Goal: Transaction & Acquisition: Purchase product/service

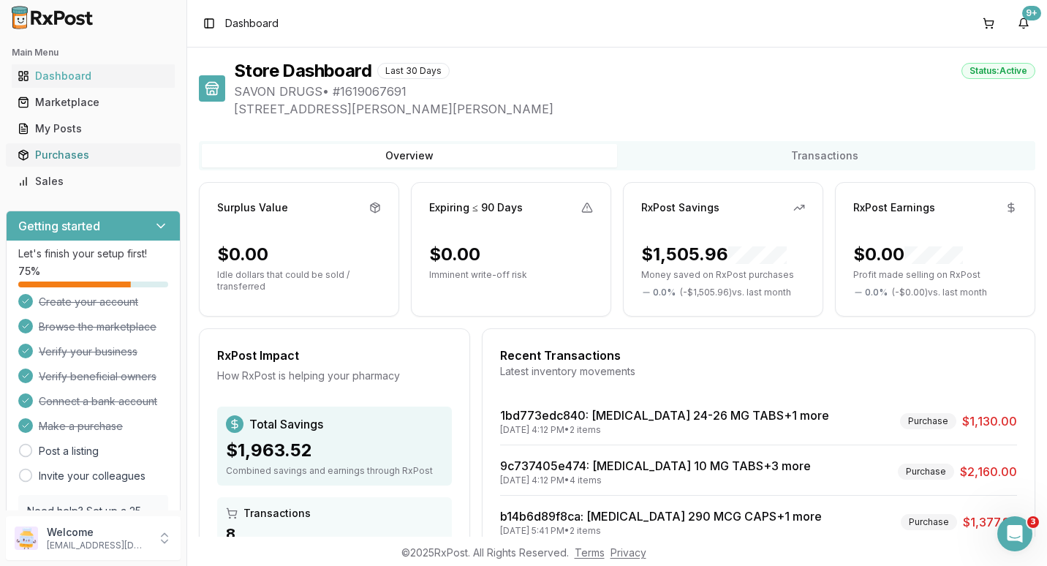
click at [52, 156] on div "Purchases" at bounding box center [93, 155] width 151 height 15
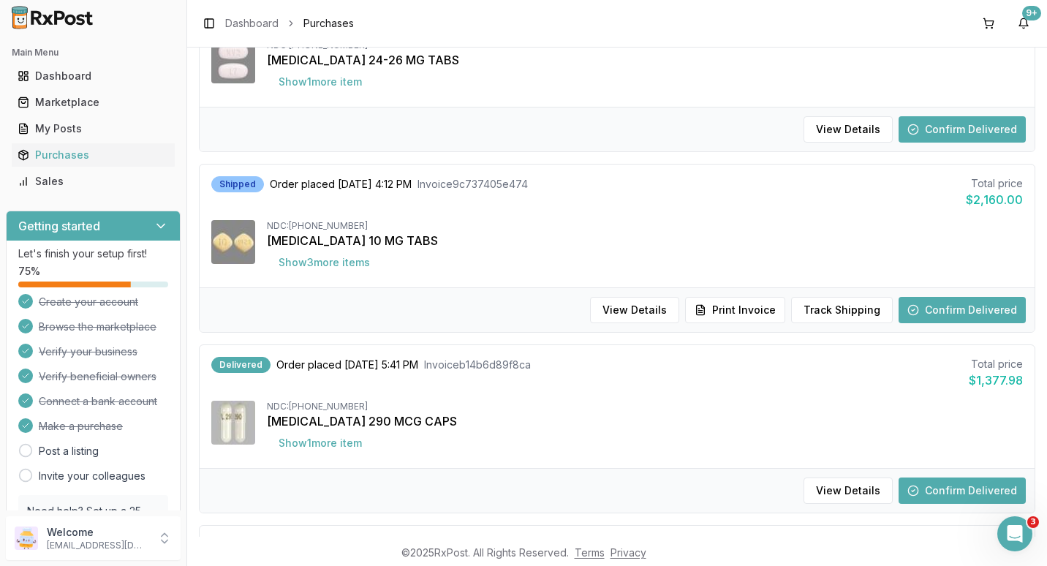
scroll to position [292, 0]
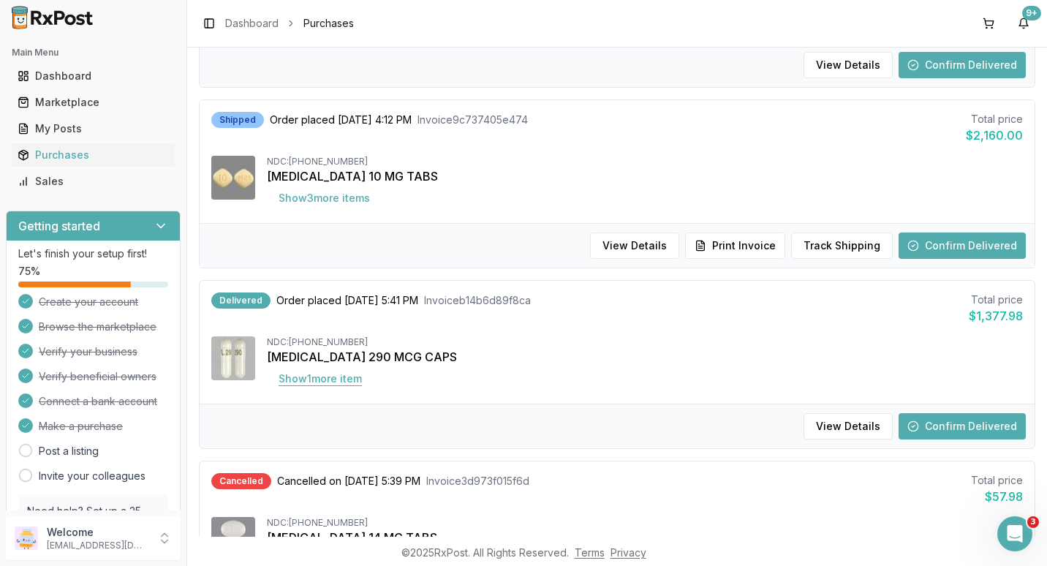
click at [333, 377] on button "Show 1 more item" at bounding box center [320, 378] width 107 height 26
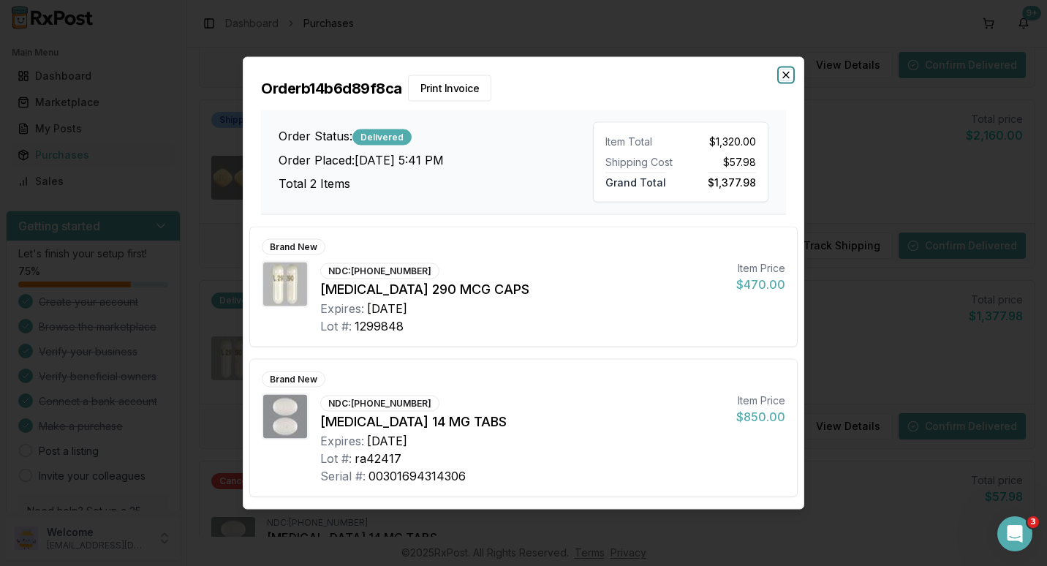
click at [783, 75] on icon "button" at bounding box center [786, 75] width 12 height 12
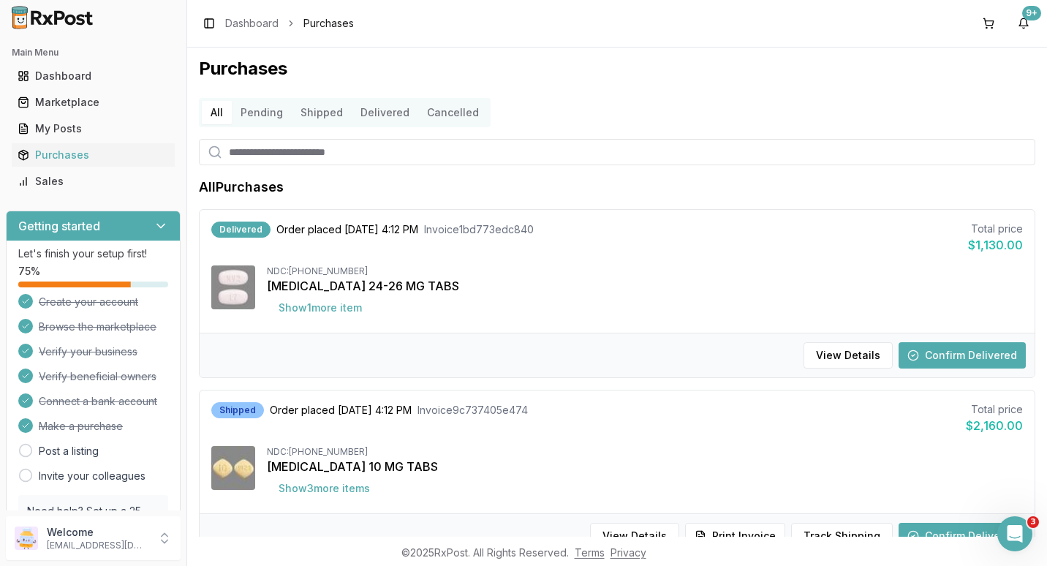
scroll to position [0, 0]
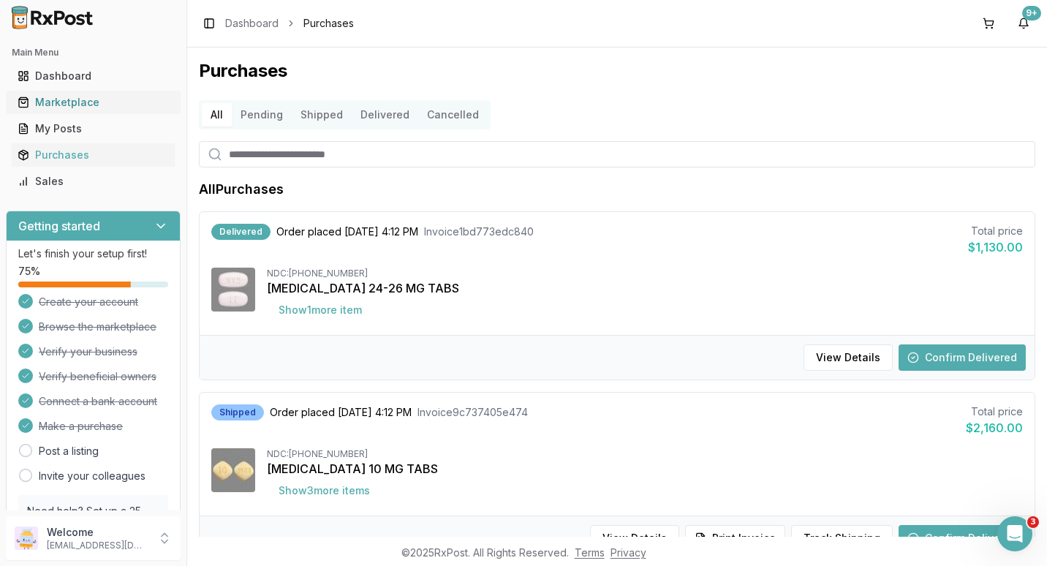
click at [61, 102] on div "Marketplace" at bounding box center [93, 102] width 151 height 15
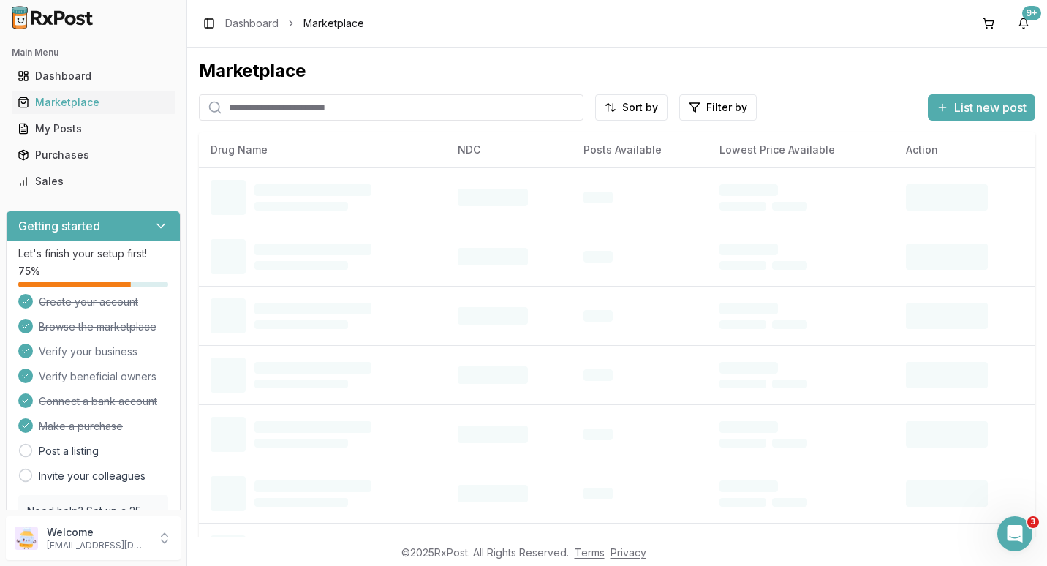
click at [249, 108] on input "search" at bounding box center [391, 107] width 384 height 26
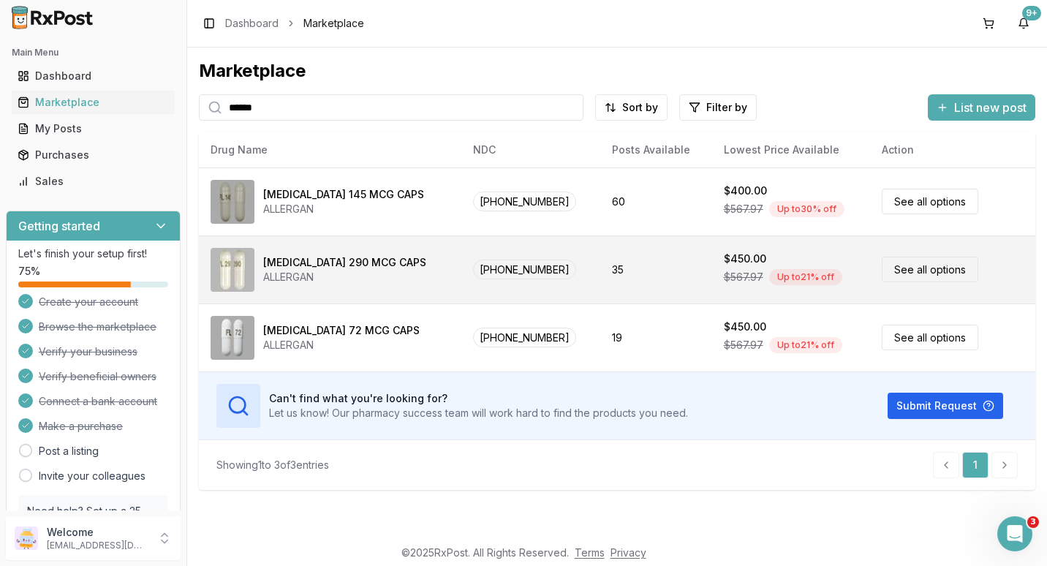
type input "******"
click at [918, 269] on link "See all options" at bounding box center [929, 270] width 96 height 26
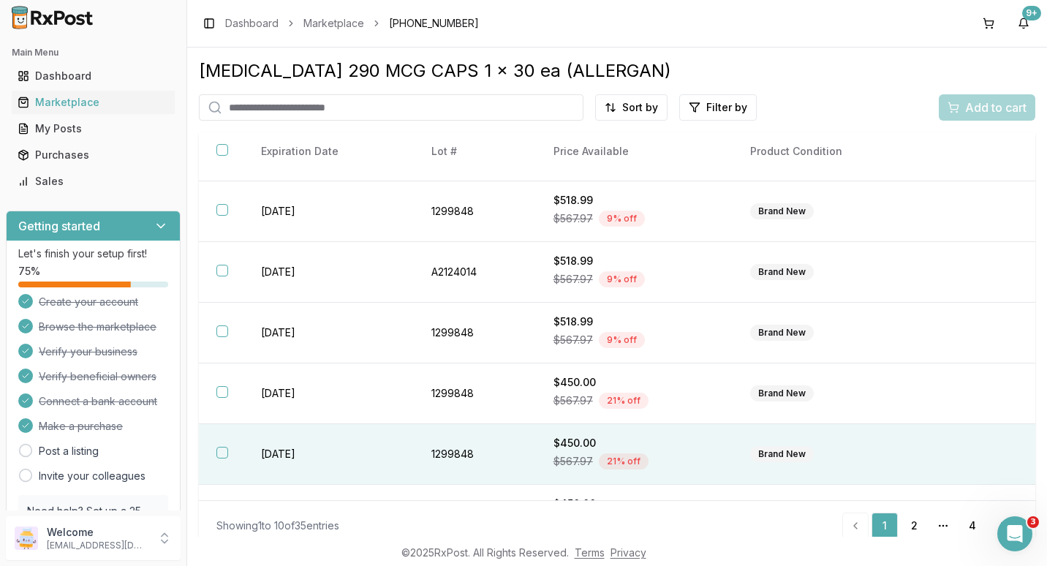
scroll to position [73, 0]
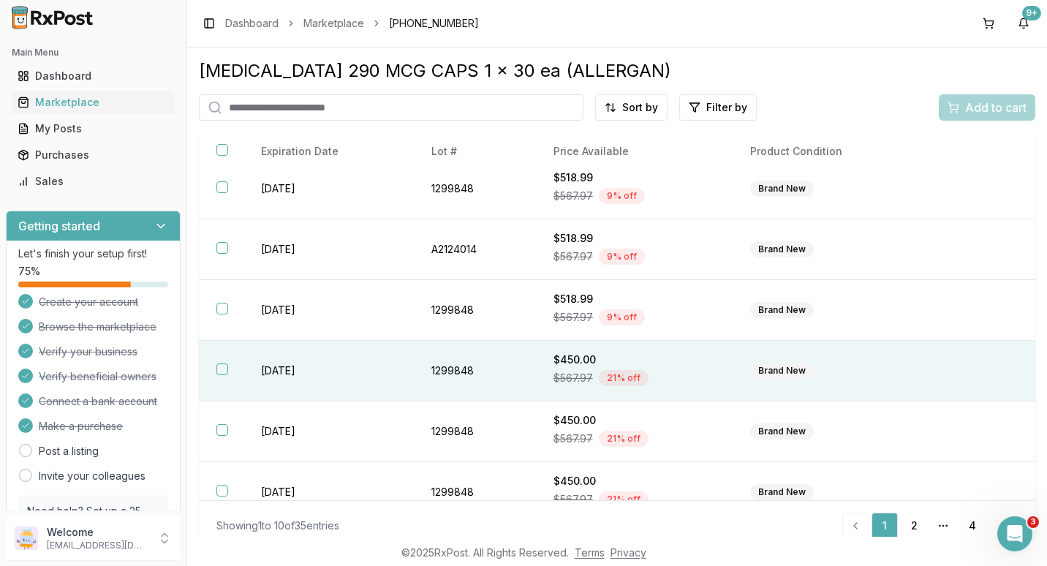
click at [222, 368] on button "button" at bounding box center [222, 369] width 12 height 12
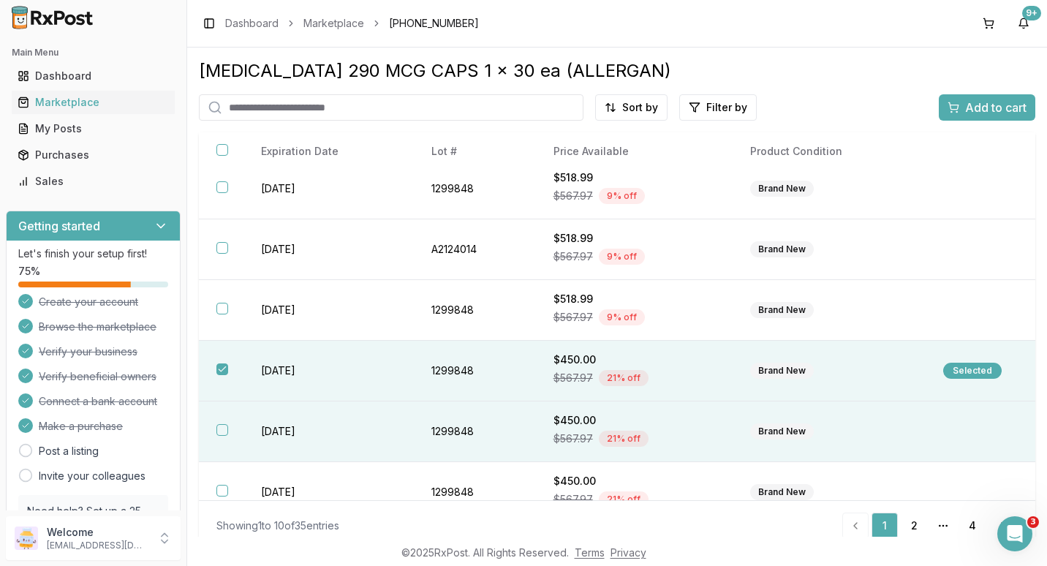
click at [224, 431] on button "button" at bounding box center [222, 430] width 12 height 12
click at [957, 107] on div "Add to cart" at bounding box center [986, 108] width 79 height 18
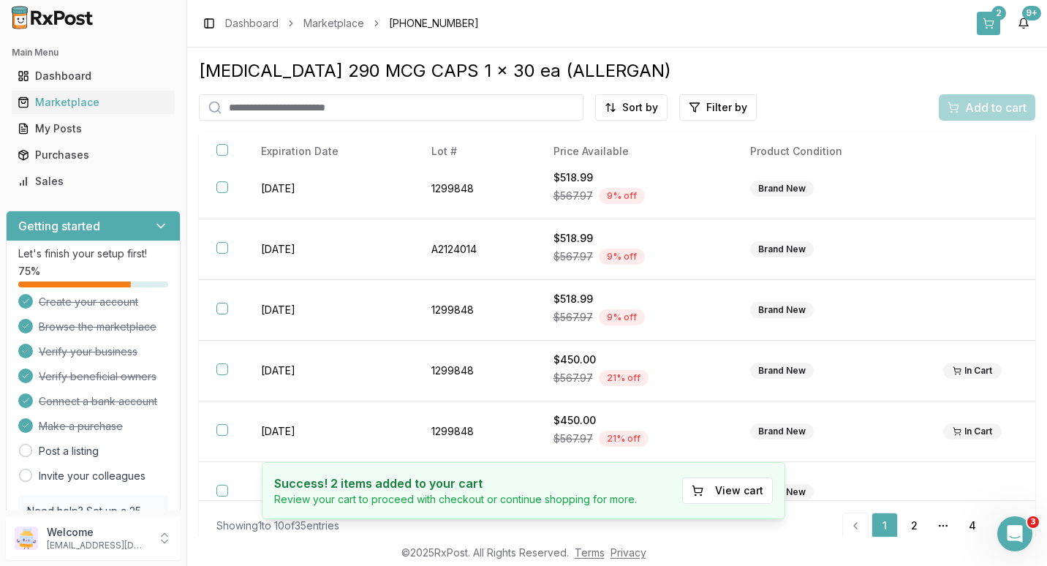
click at [992, 19] on button "2" at bounding box center [987, 23] width 23 height 23
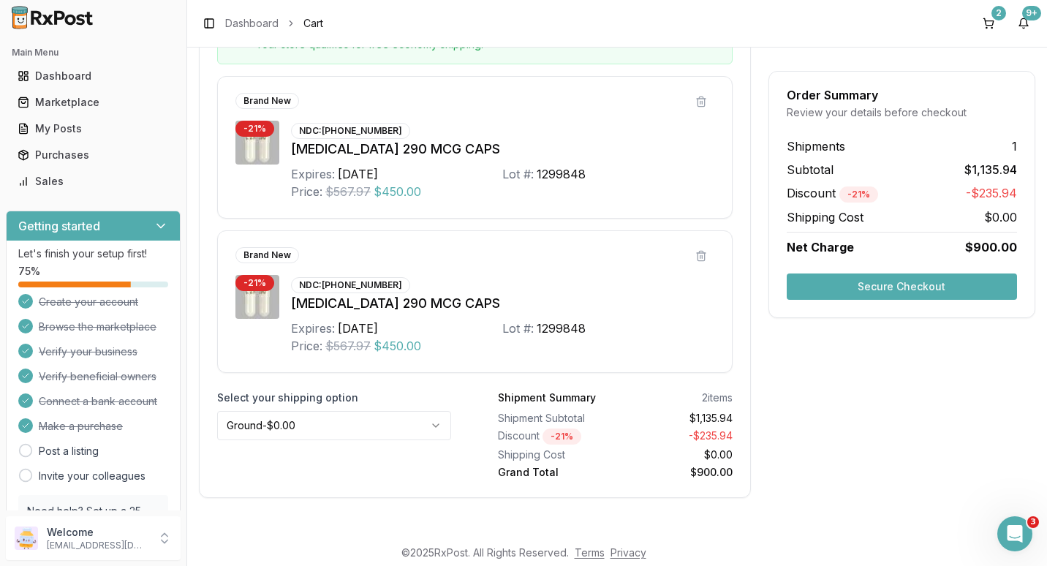
scroll to position [314, 0]
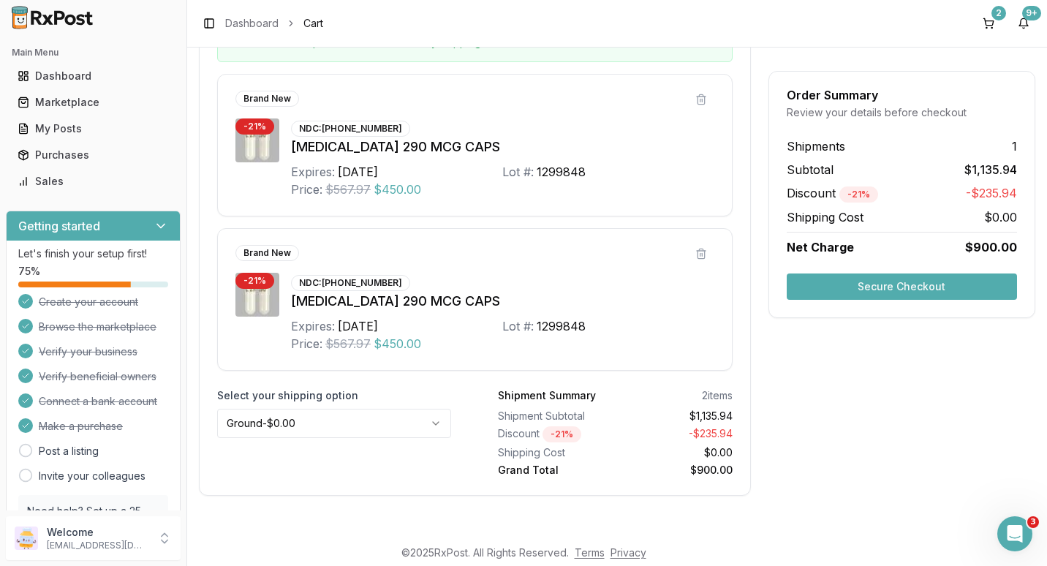
click at [431, 422] on html "Main Menu Dashboard Marketplace My Posts Purchases Sales Getting started Let's …" at bounding box center [523, 283] width 1047 height 566
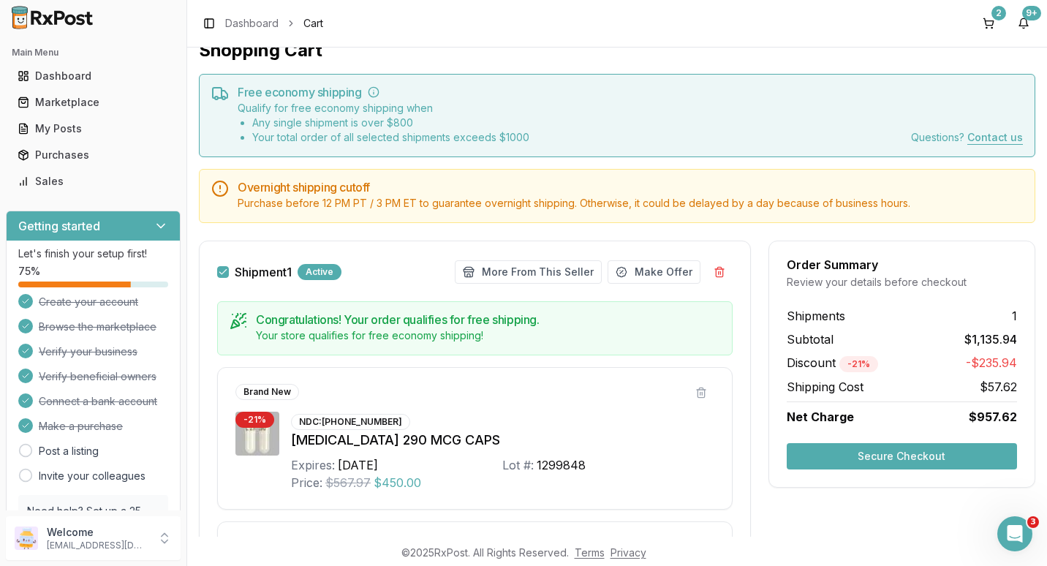
scroll to position [0, 0]
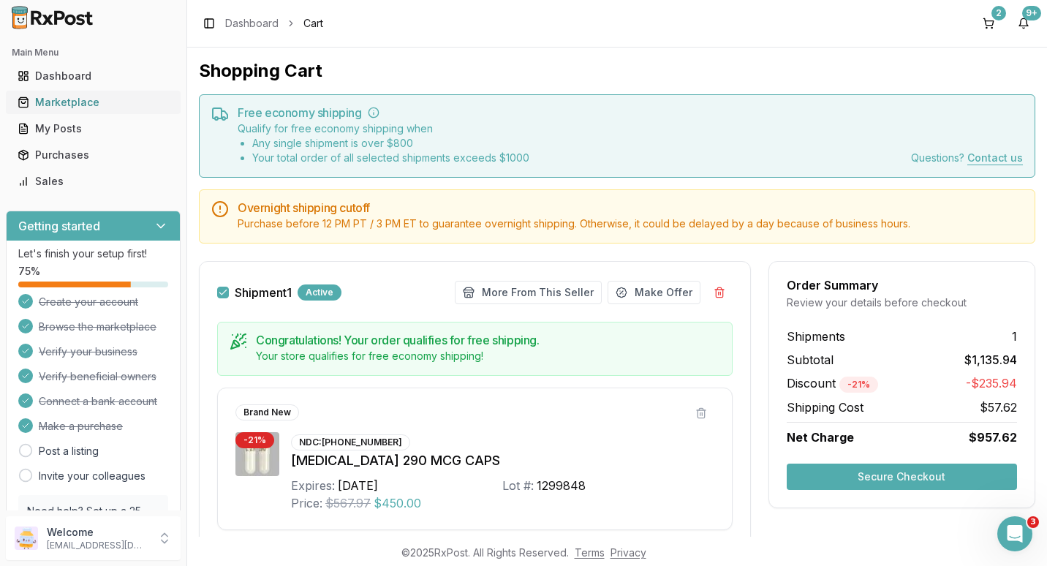
click at [75, 104] on div "Marketplace" at bounding box center [93, 102] width 151 height 15
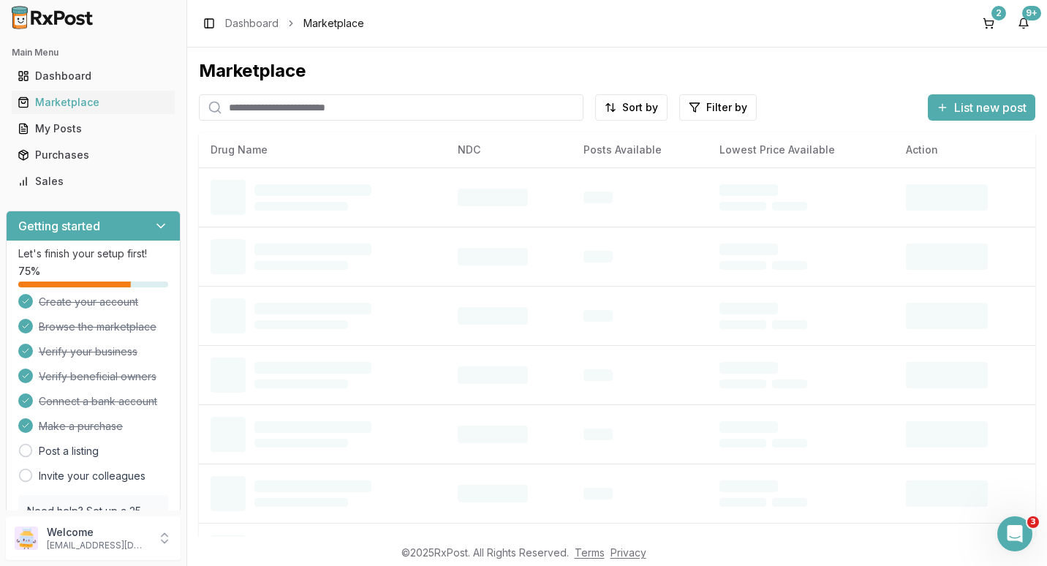
click at [254, 109] on input "search" at bounding box center [391, 107] width 384 height 26
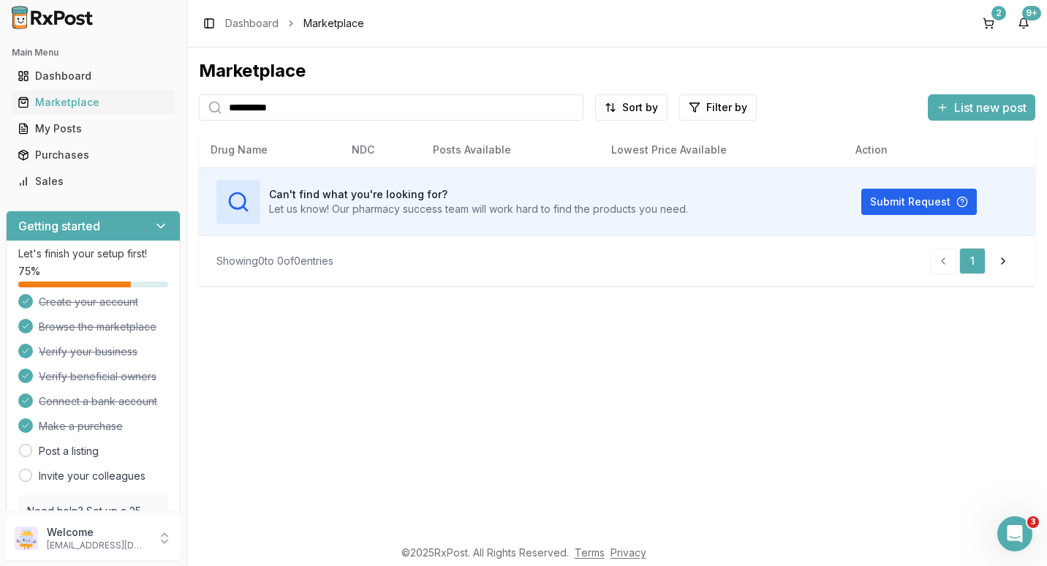
type input "**********"
